Goal: Task Accomplishment & Management: Manage account settings

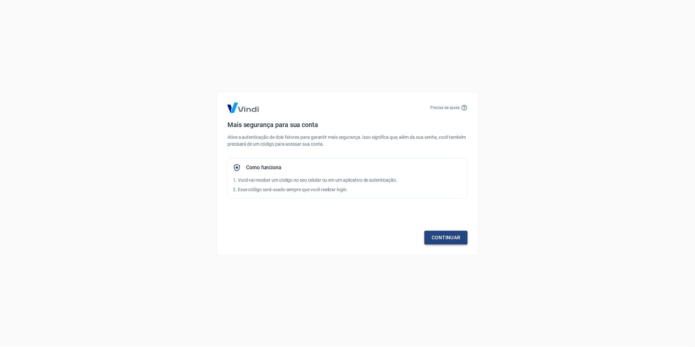
click at [442, 239] on link "Continuar" at bounding box center [445, 238] width 43 height 14
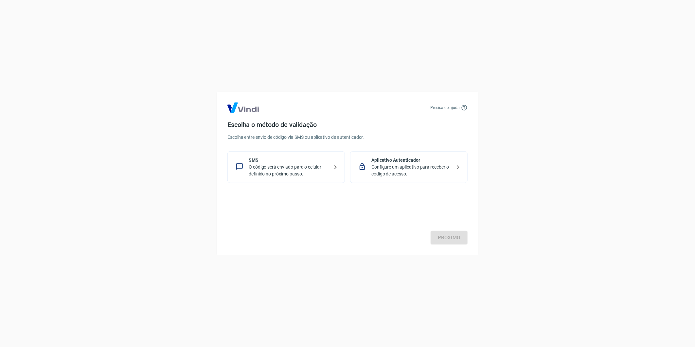
click at [306, 166] on p "O código será enviado para o celular definido no próximo passo." at bounding box center [289, 171] width 80 height 14
click at [446, 234] on link "Próximo" at bounding box center [449, 238] width 37 height 14
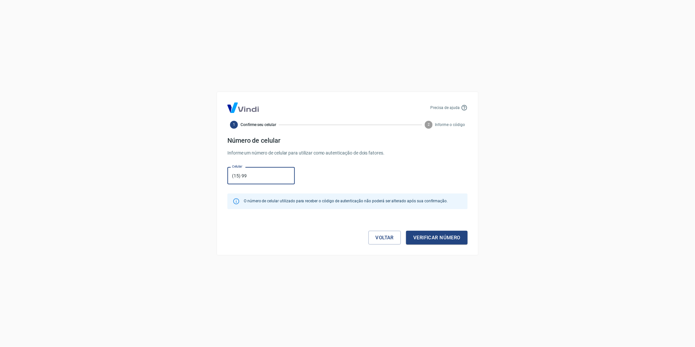
type input "[PHONE_NUMBER]"
click at [439, 239] on button "Verificar número" at bounding box center [437, 238] width 62 height 14
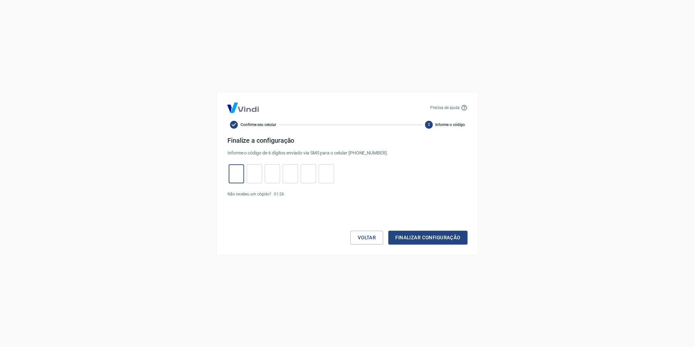
click at [239, 172] on input "tel" at bounding box center [236, 174] width 15 height 14
type input "5"
type input "2"
type input "5"
type input "1"
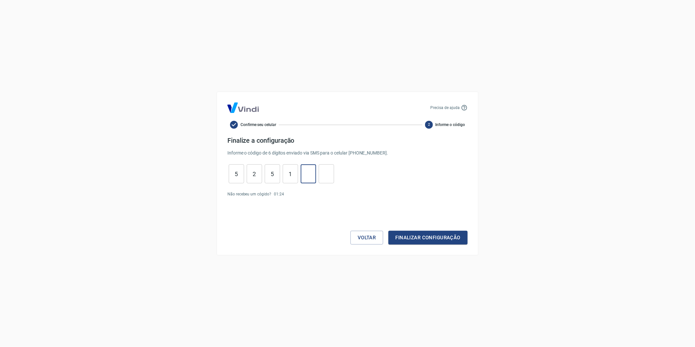
type input "4"
type input "7"
click at [388, 231] on button "Finalizar configuração" at bounding box center [427, 238] width 79 height 14
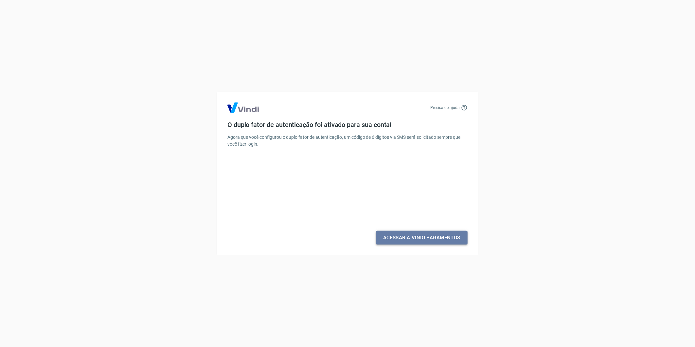
click at [408, 241] on link "Acessar a Vindi Pagamentos" at bounding box center [422, 238] width 92 height 14
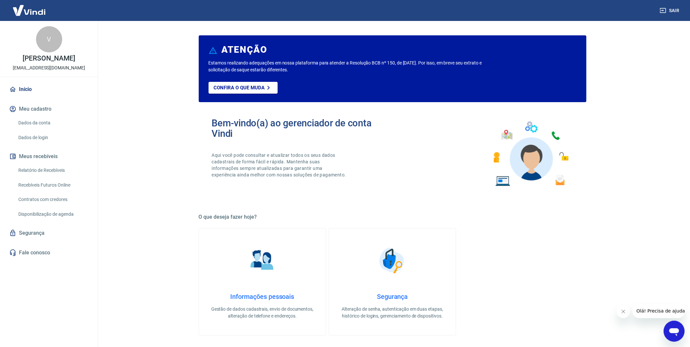
click at [39, 233] on link "Segurança" at bounding box center [49, 233] width 82 height 14
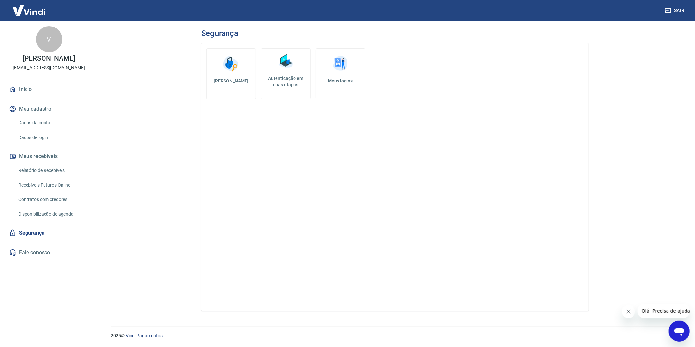
click at [37, 122] on link "Dados da conta" at bounding box center [53, 122] width 74 height 13
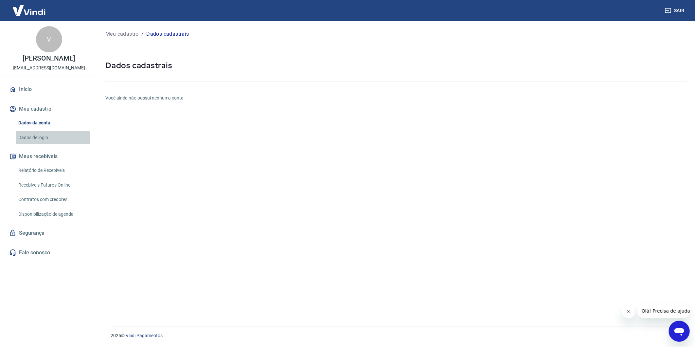
click at [63, 134] on link "Dados de login" at bounding box center [53, 137] width 74 height 13
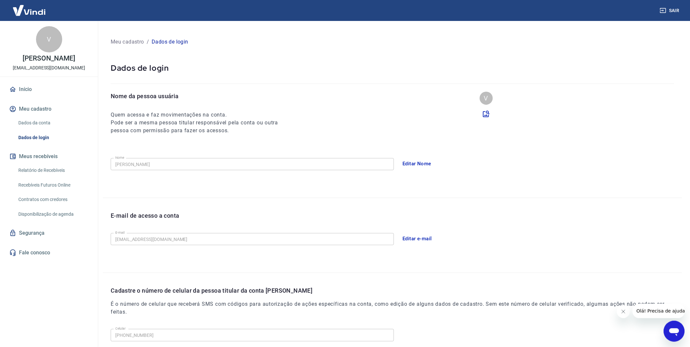
click at [427, 237] on button "Editar e-mail" at bounding box center [417, 239] width 37 height 14
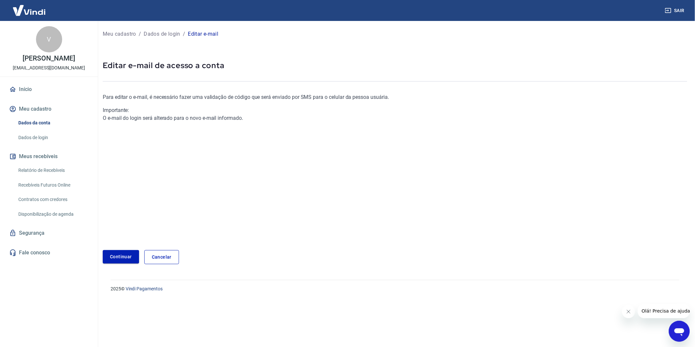
click at [129, 254] on link "Continuar" at bounding box center [121, 256] width 36 height 13
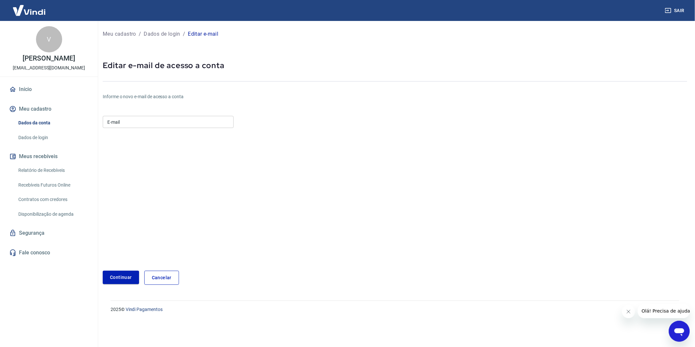
click at [155, 122] on input "E-mail" at bounding box center [168, 122] width 131 height 12
type input "[EMAIL_ADDRESS][DOMAIN_NAME]"
click at [122, 274] on button "Continuar" at bounding box center [121, 277] width 36 height 13
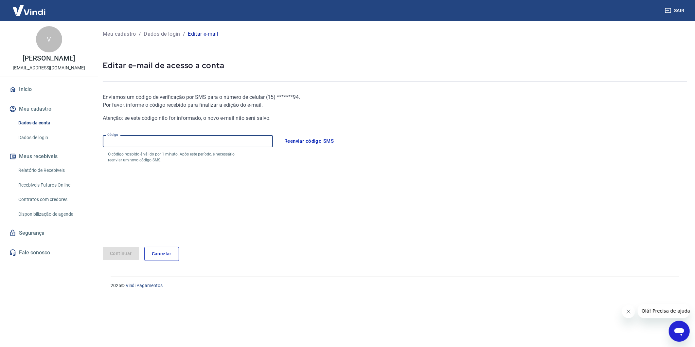
click at [163, 144] on input "Código" at bounding box center [188, 141] width 170 height 12
type input "577371"
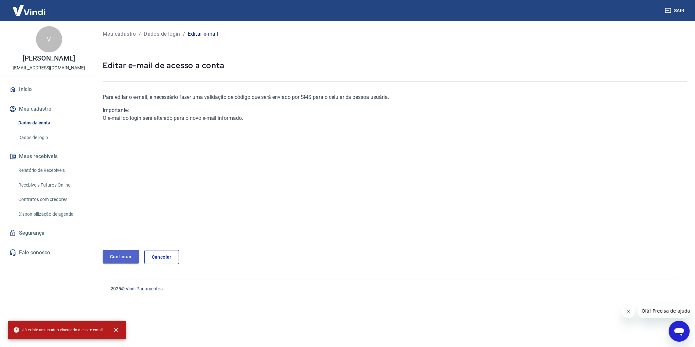
click at [130, 253] on link "Continuar" at bounding box center [121, 256] width 36 height 13
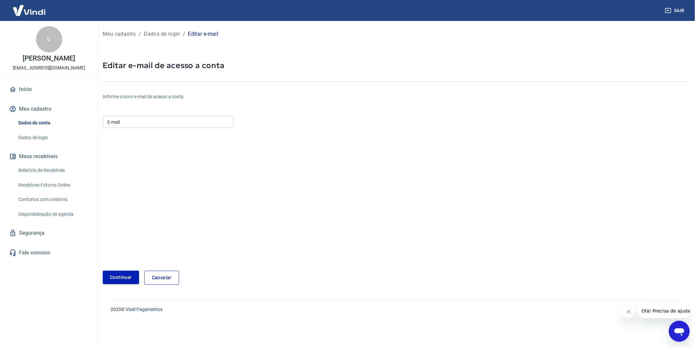
click at [139, 128] on input "E-mail" at bounding box center [168, 122] width 131 height 12
click at [141, 121] on input "E-mail" at bounding box center [168, 122] width 131 height 12
click at [378, 101] on div "Informe o novo e-mail de acesso a conta E-mail E-mail Continuar Cancelar" at bounding box center [298, 188] width 390 height 191
click at [169, 125] on input "E-mail" at bounding box center [168, 122] width 131 height 12
type input "[EMAIL_ADDRESS][DOMAIN_NAME]"
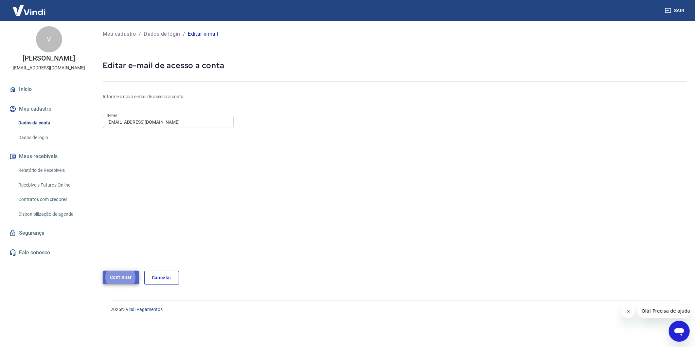
click at [119, 279] on button "Continuar" at bounding box center [121, 277] width 36 height 13
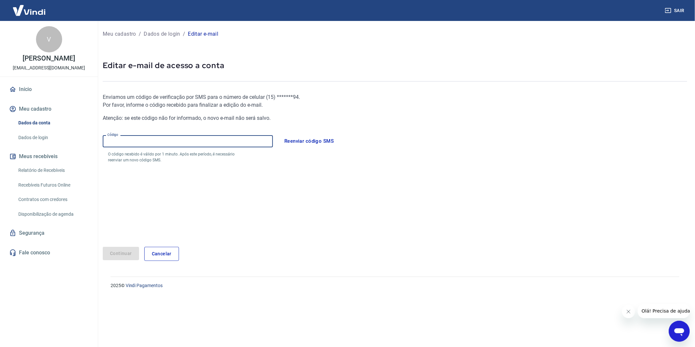
click at [145, 141] on input "Código" at bounding box center [188, 141] width 170 height 12
type input "169391"
click at [132, 255] on button "Continuar" at bounding box center [121, 253] width 36 height 13
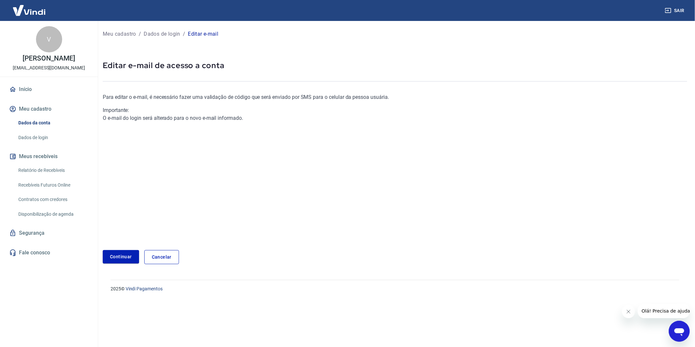
click at [679, 12] on button "Sair" at bounding box center [676, 11] width 24 height 12
